Goal: Task Accomplishment & Management: Use online tool/utility

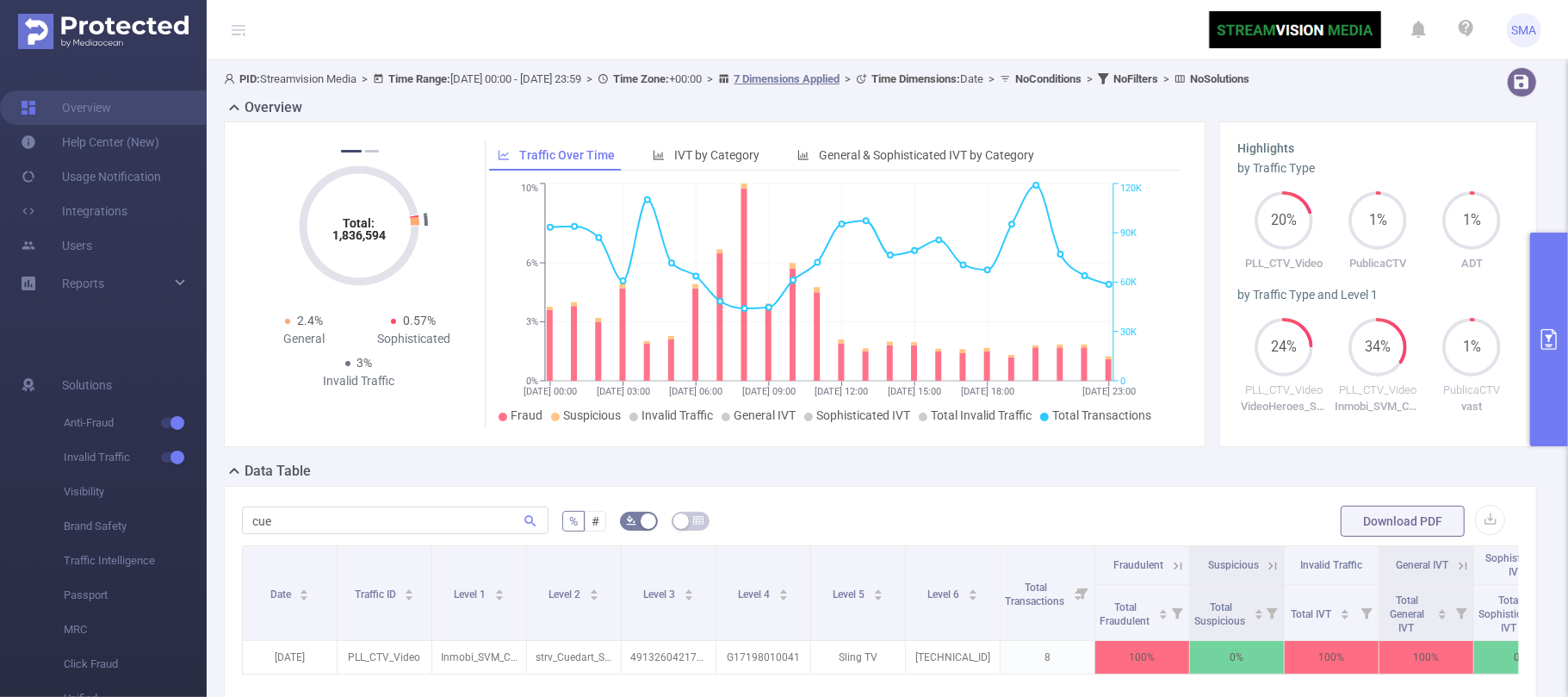
scroll to position [229, 0]
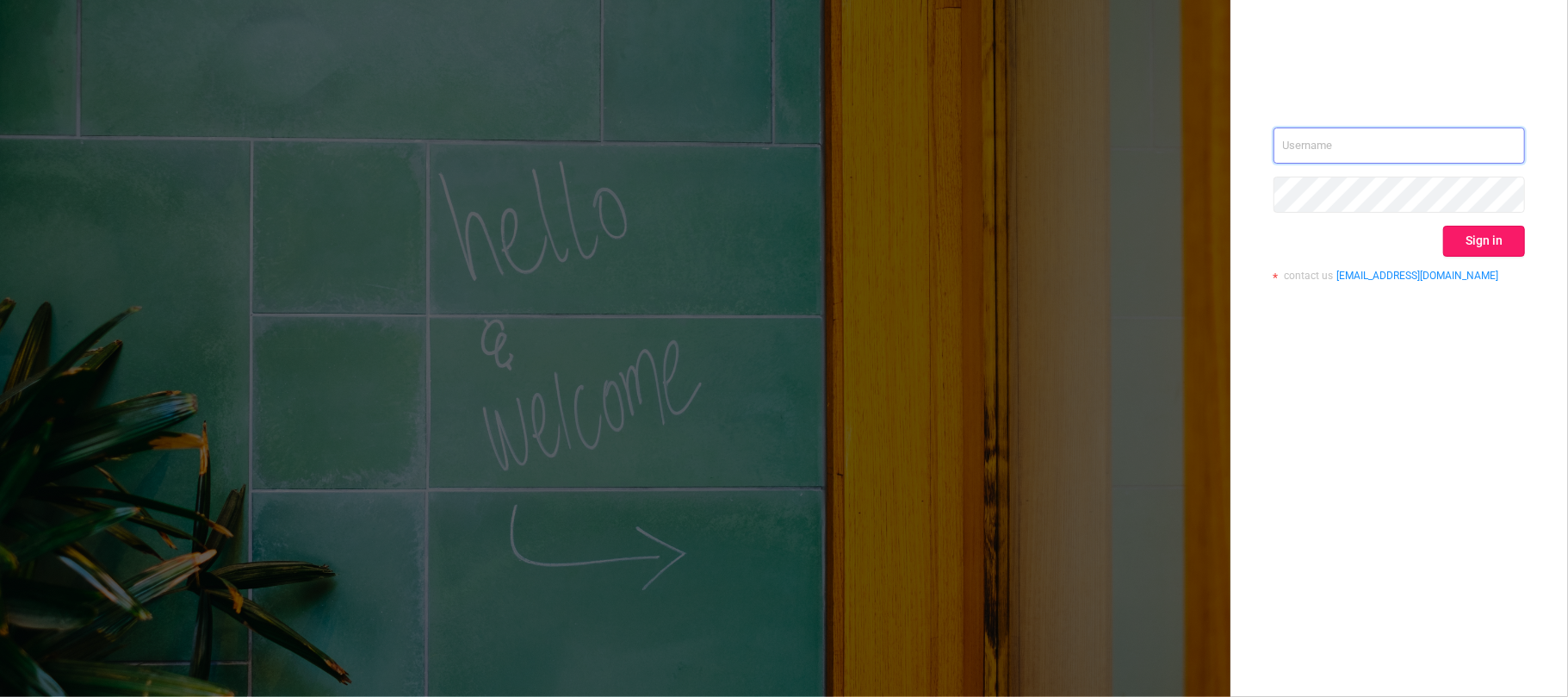
type input "svmadops@streamvisionmedia.com"
click at [1472, 229] on button "Sign in" at bounding box center [1484, 241] width 82 height 31
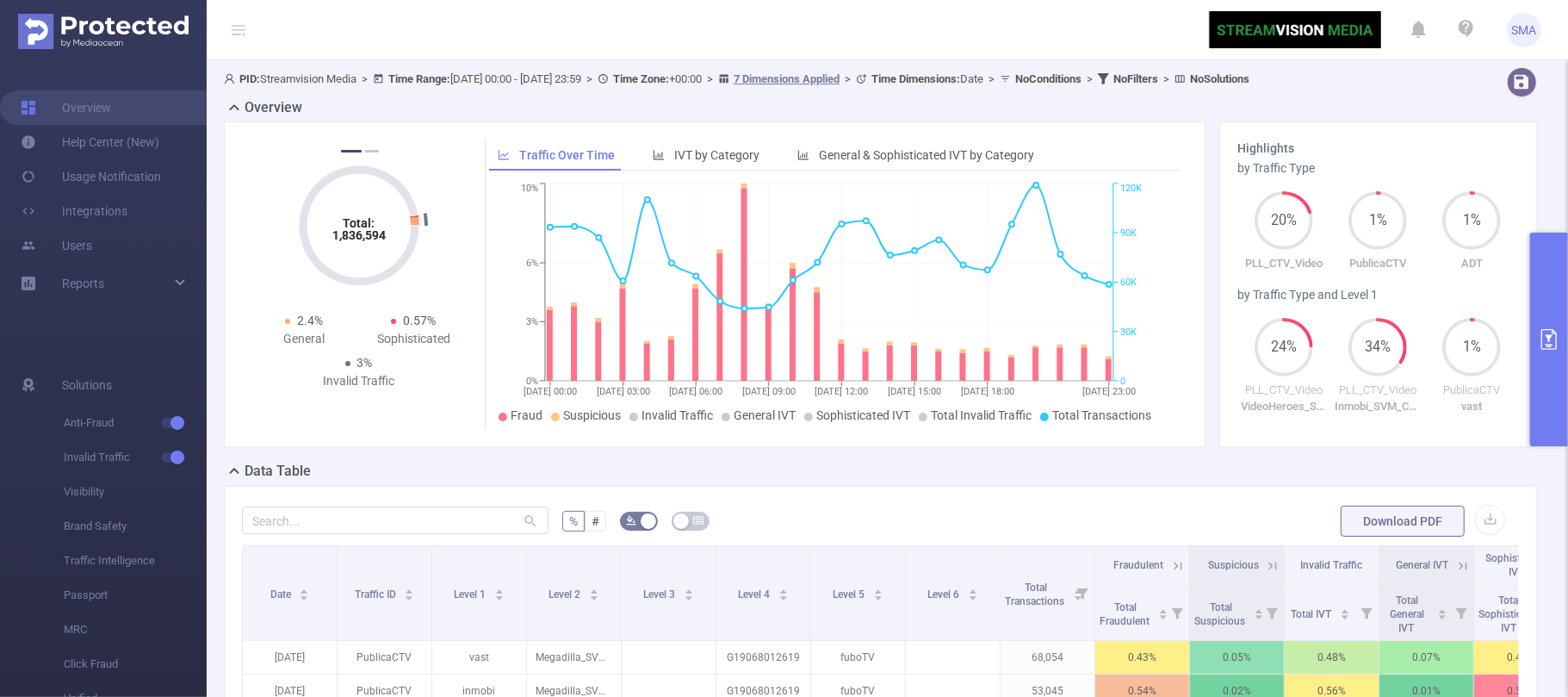
click at [1565, 369] on button "primary" at bounding box center [1549, 339] width 38 height 214
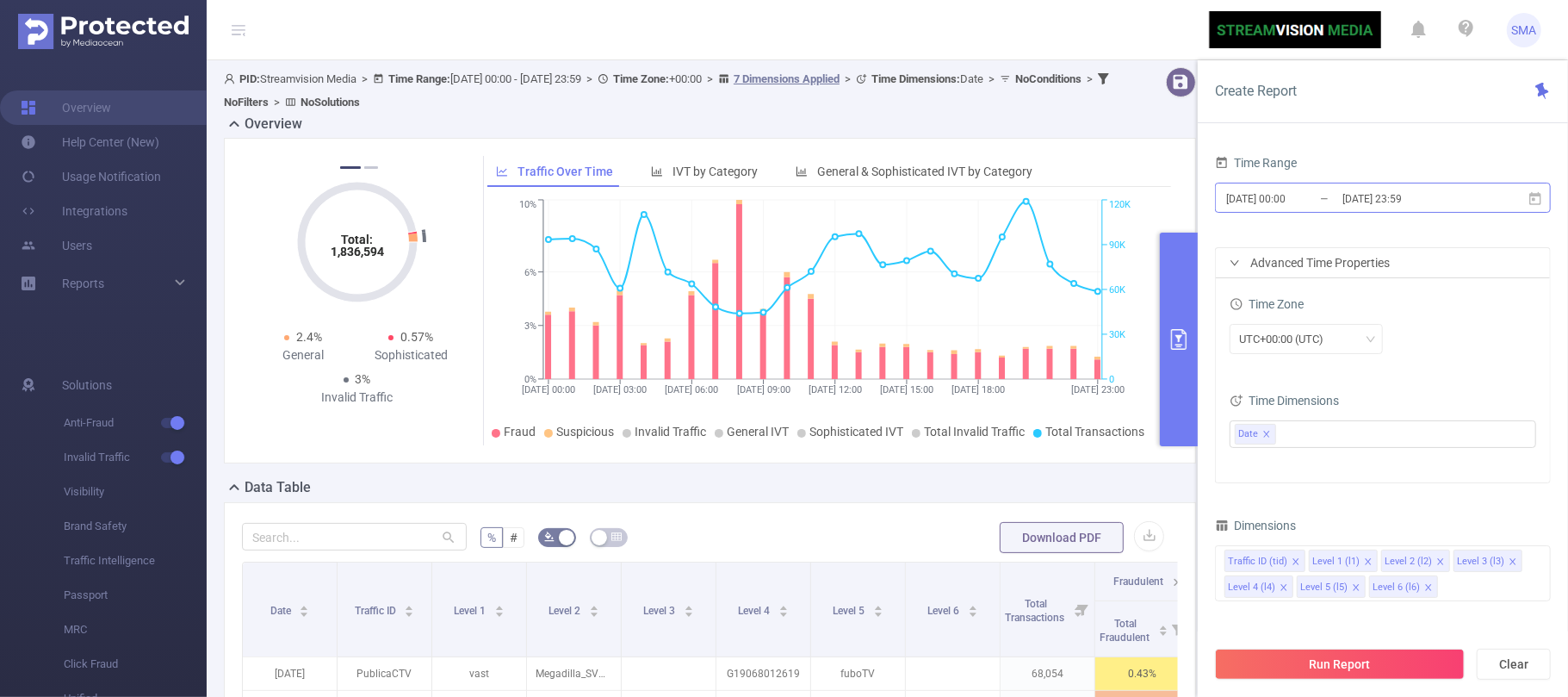
click at [1434, 201] on input "[DATE] 23:59" at bounding box center [1410, 198] width 140 height 23
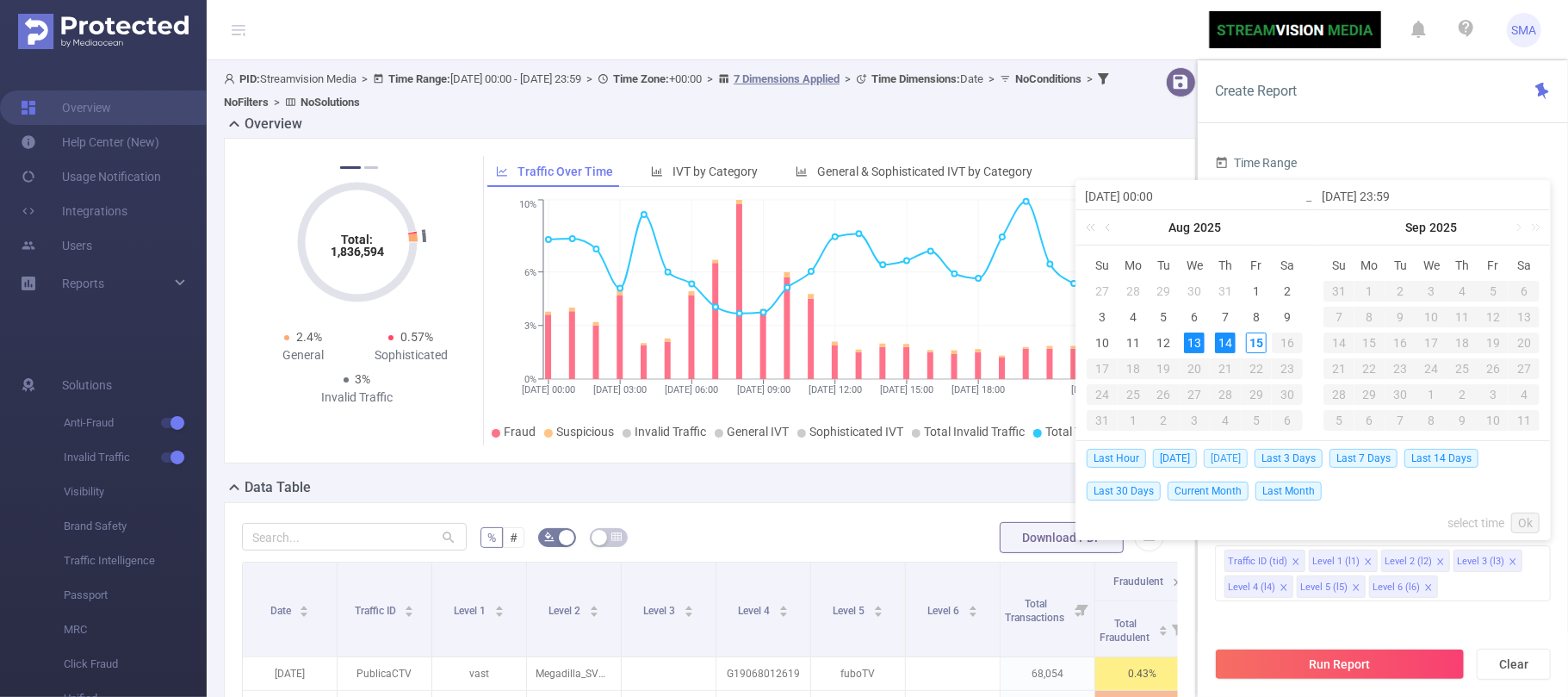
click at [1228, 459] on span "Yesterday" at bounding box center [1226, 459] width 44 height 19
type input "2025-08-14 00:00"
type input "2025-08-14 23:59"
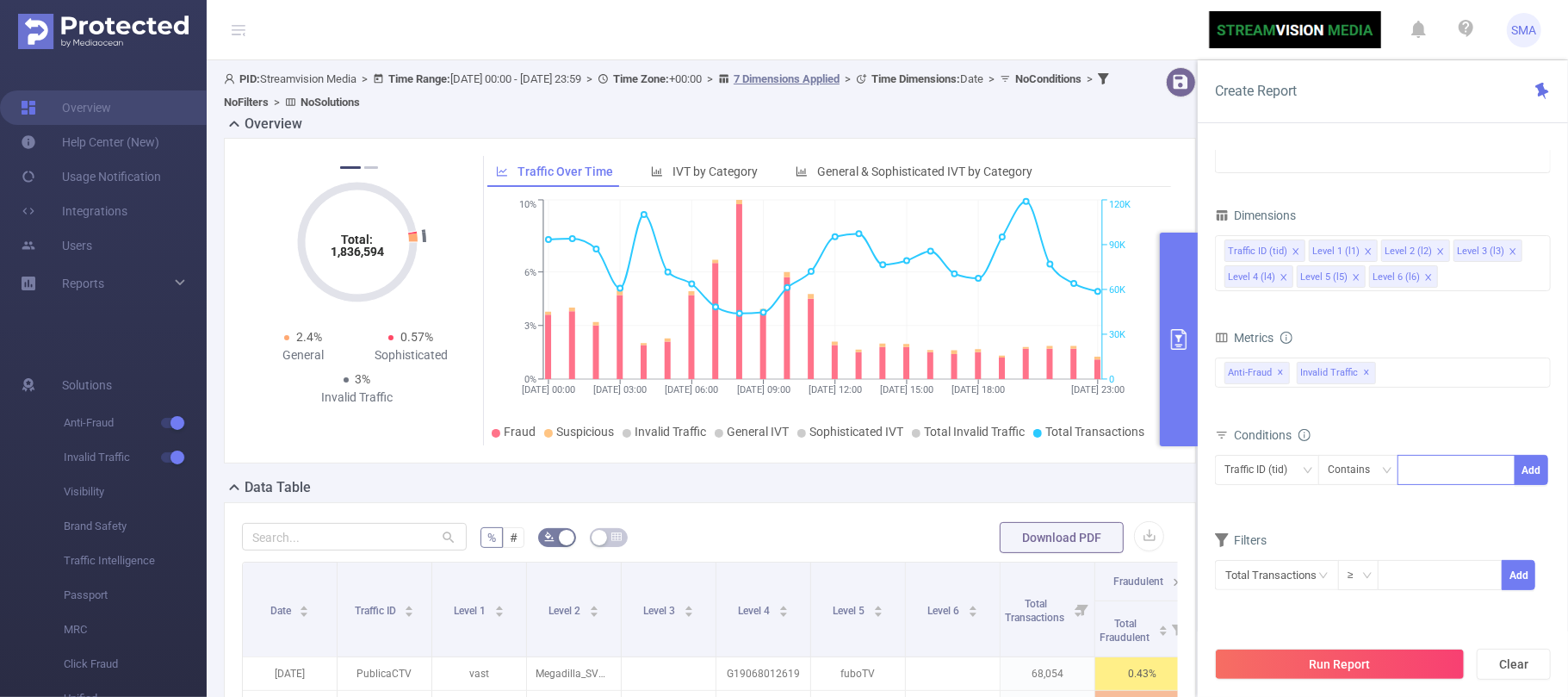
click at [1413, 469] on input at bounding box center [1411, 471] width 7 height 22
type input "ADT"
click at [1444, 497] on li "ADT" at bounding box center [1457, 508] width 118 height 28
click at [1530, 476] on button "Add" at bounding box center [1532, 470] width 33 height 31
click at [1341, 658] on button "Run Report" at bounding box center [1340, 665] width 249 height 31
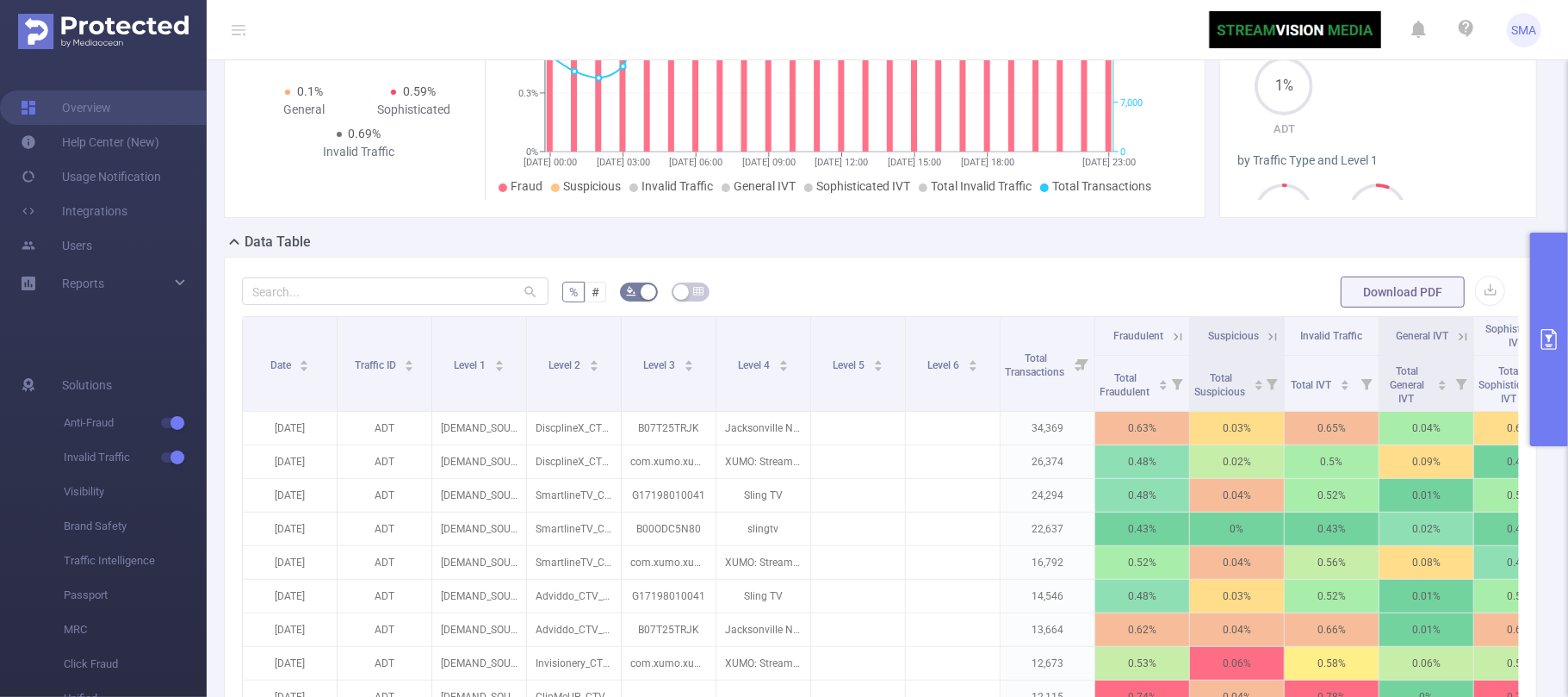
scroll to position [345, 0]
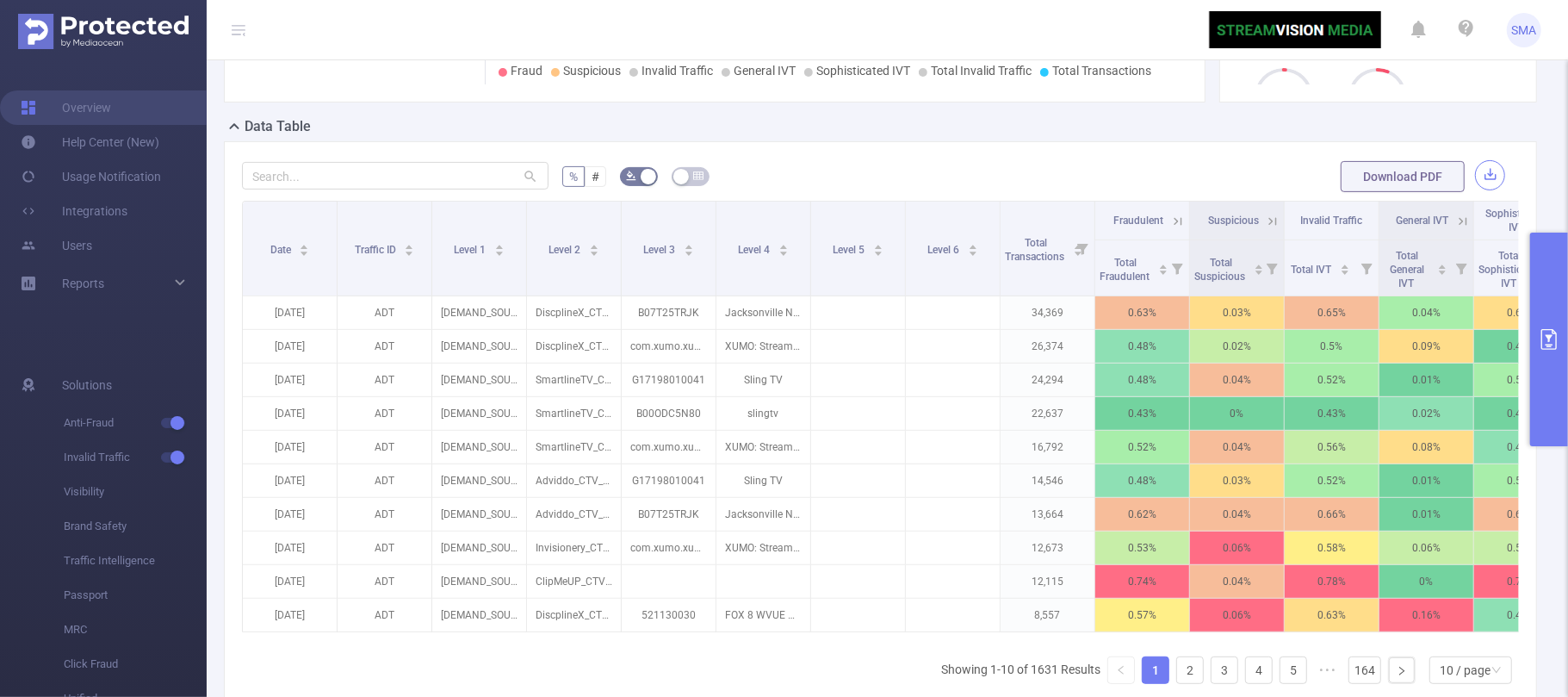
click at [1476, 190] on button "button" at bounding box center [1490, 175] width 30 height 31
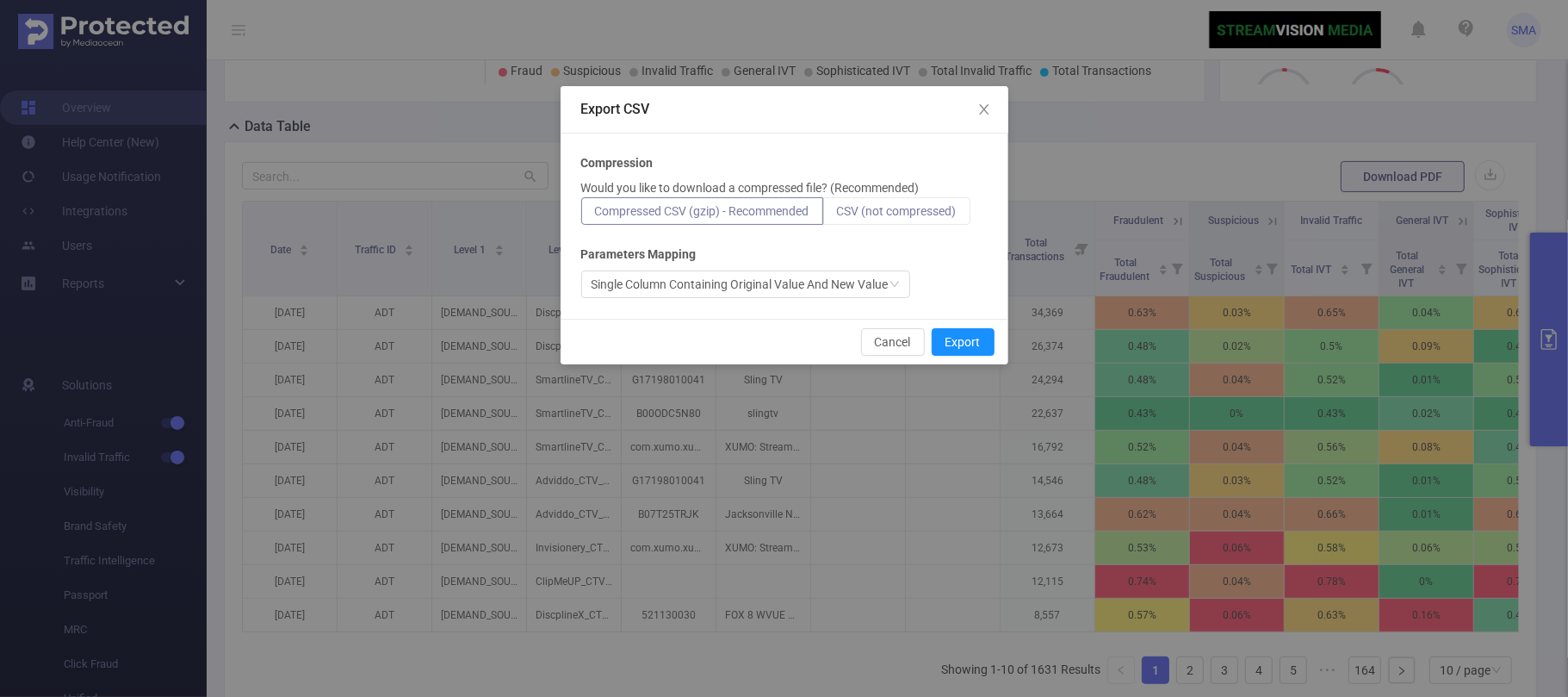
click at [918, 210] on span "CSV (not compressed)" at bounding box center [897, 211] width 120 height 14
click at [837, 215] on input "CSV (not compressed)" at bounding box center [837, 215] width 0 height 0
click at [978, 336] on button "Export" at bounding box center [964, 342] width 63 height 28
